Goal: Task Accomplishment & Management: Use online tool/utility

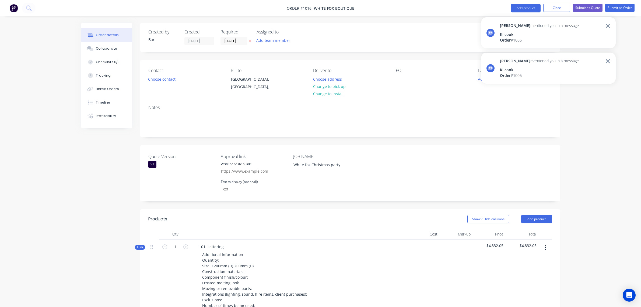
scroll to position [262, 0]
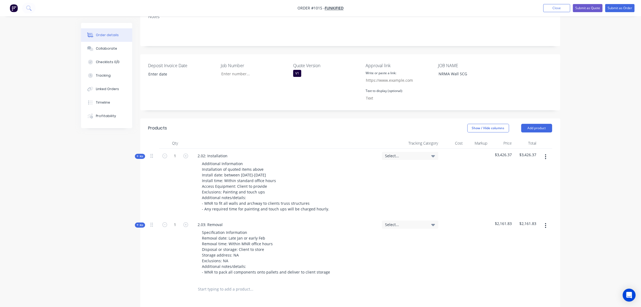
scroll to position [112, 0]
click at [581, 8] on button "Submit as Quote" at bounding box center [588, 8] width 30 height 8
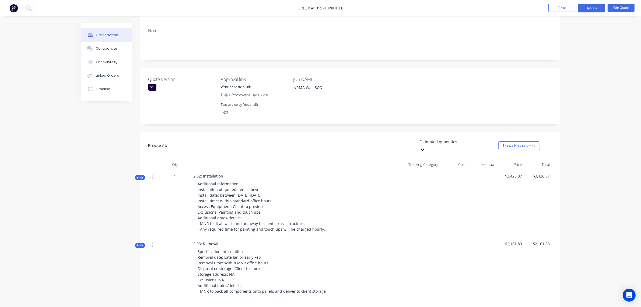
scroll to position [90, 0]
click at [618, 7] on button "Edit Quote" at bounding box center [621, 8] width 27 height 8
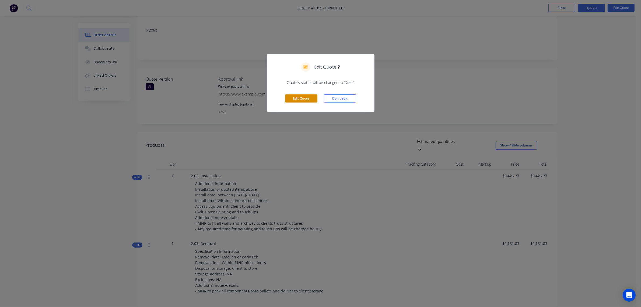
click at [309, 98] on button "Edit Quote" at bounding box center [301, 98] width 32 height 8
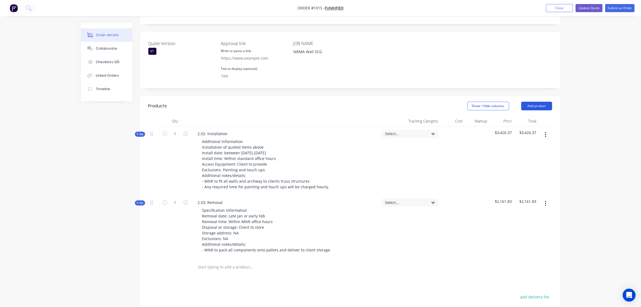
scroll to position [135, 0]
click at [535, 101] on button "Add product" at bounding box center [537, 105] width 31 height 9
